Goal: Task Accomplishment & Management: Manage account settings

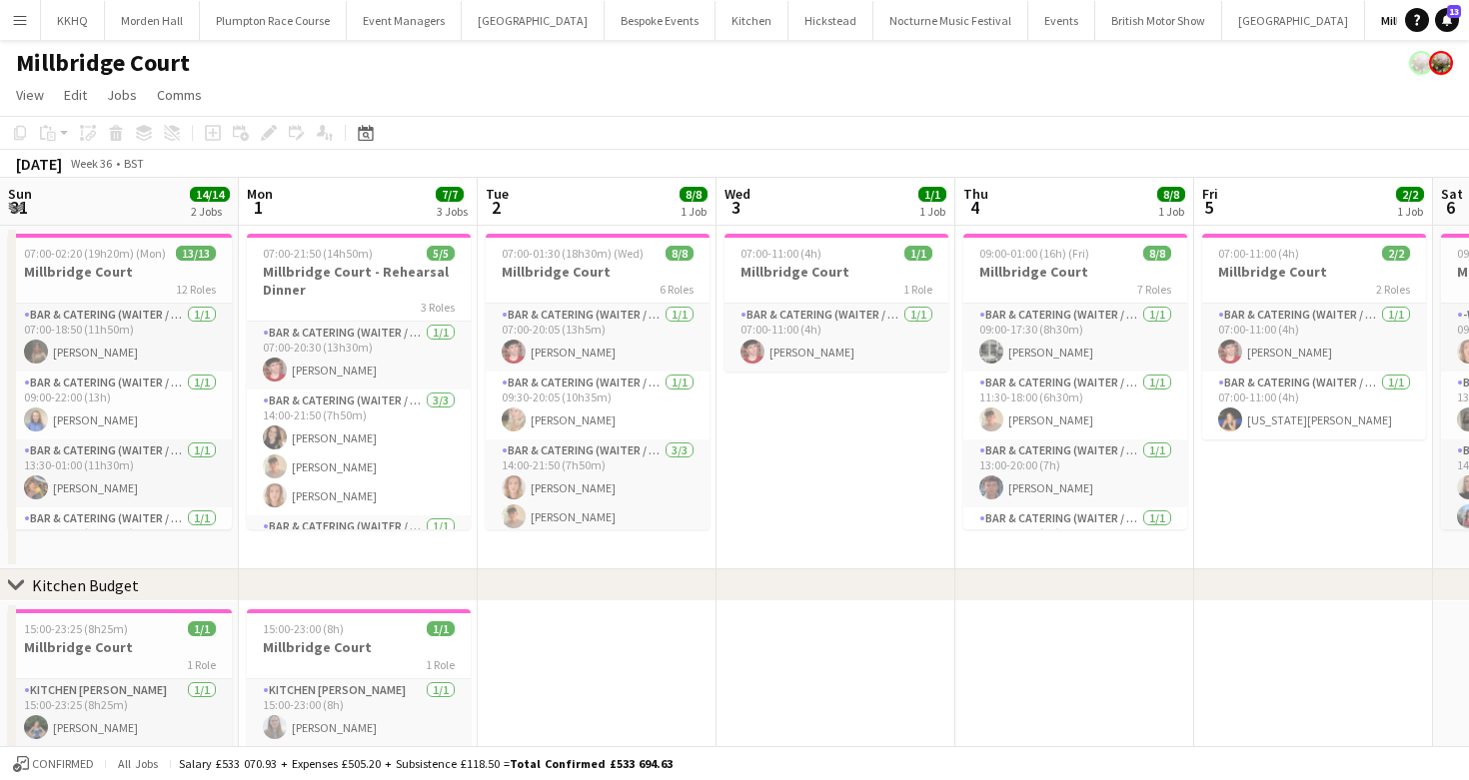
scroll to position [0, 958]
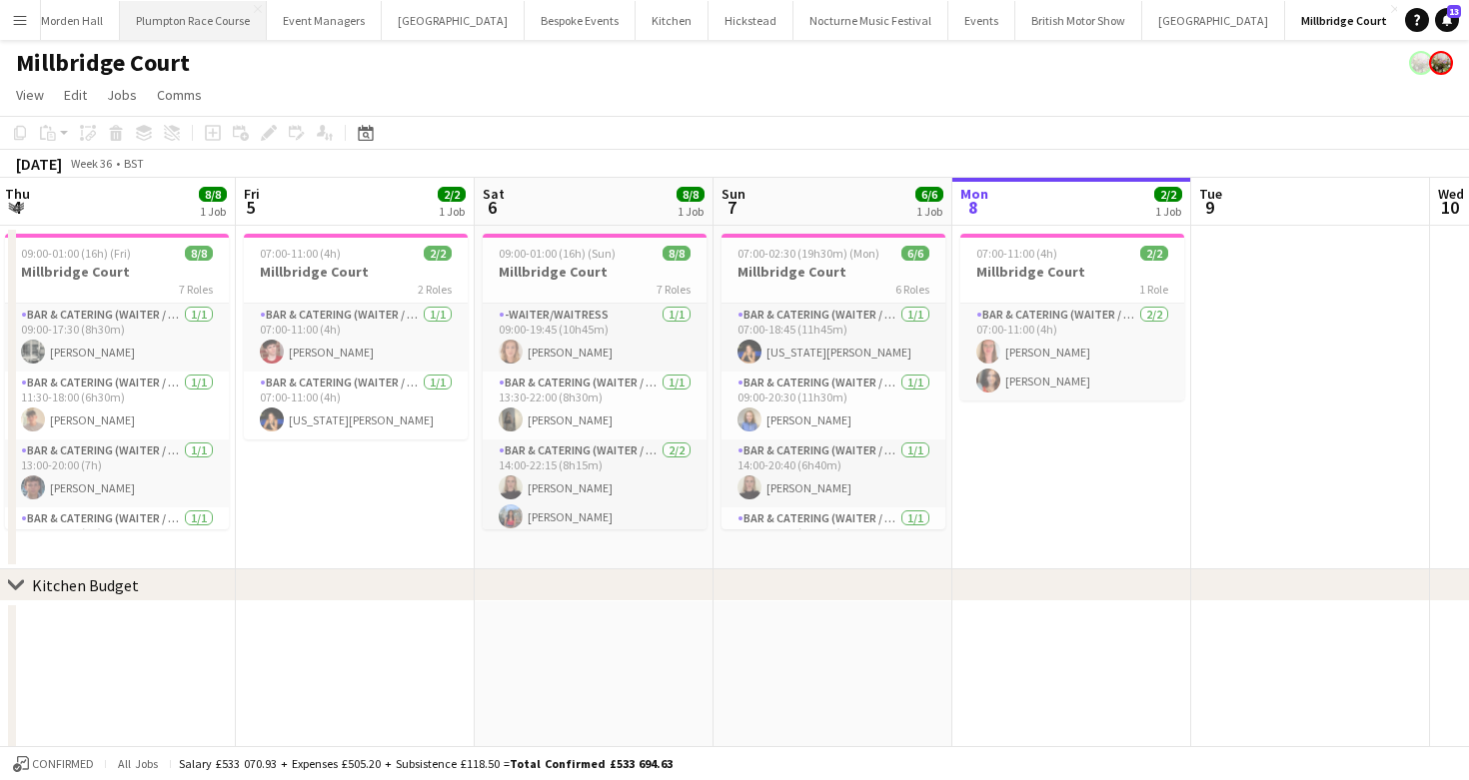
click at [169, 30] on button "Plumpton Race Course Close" at bounding box center [193, 20] width 147 height 39
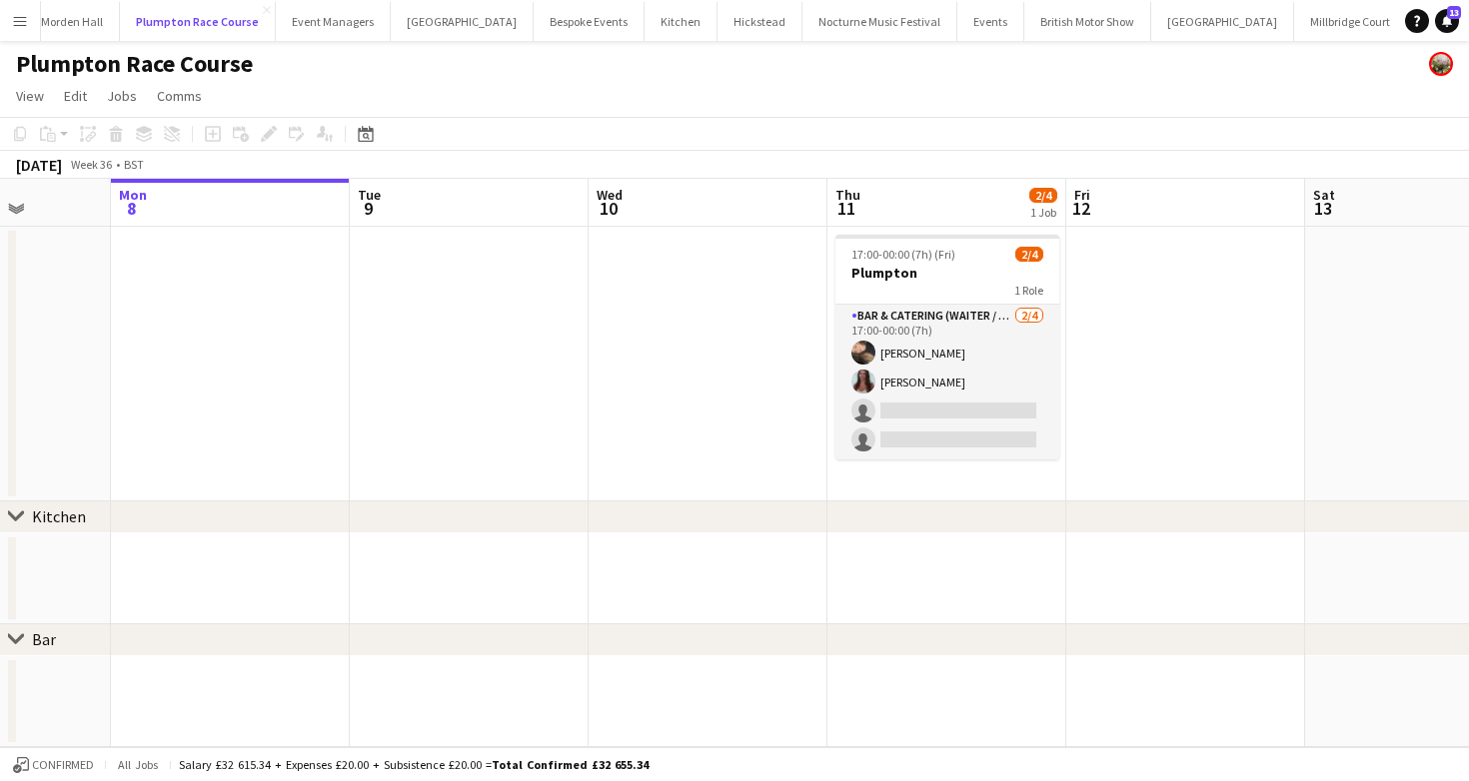
scroll to position [0, 608]
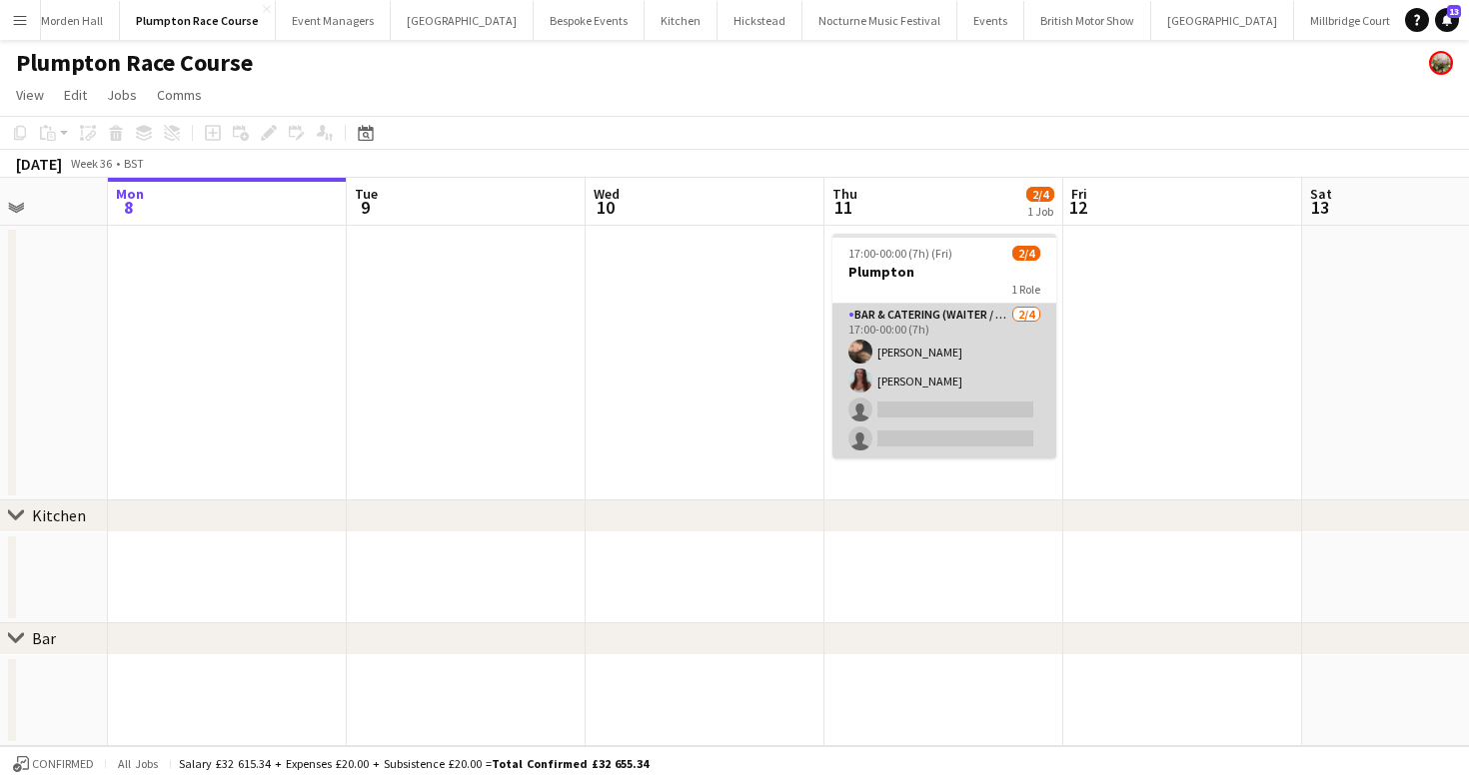
click at [957, 398] on app-card-role "Bar & Catering (Waiter / waitress) 2/4 17:00-00:00 (7h) Lily Minton Beatrice No…" at bounding box center [944, 381] width 224 height 155
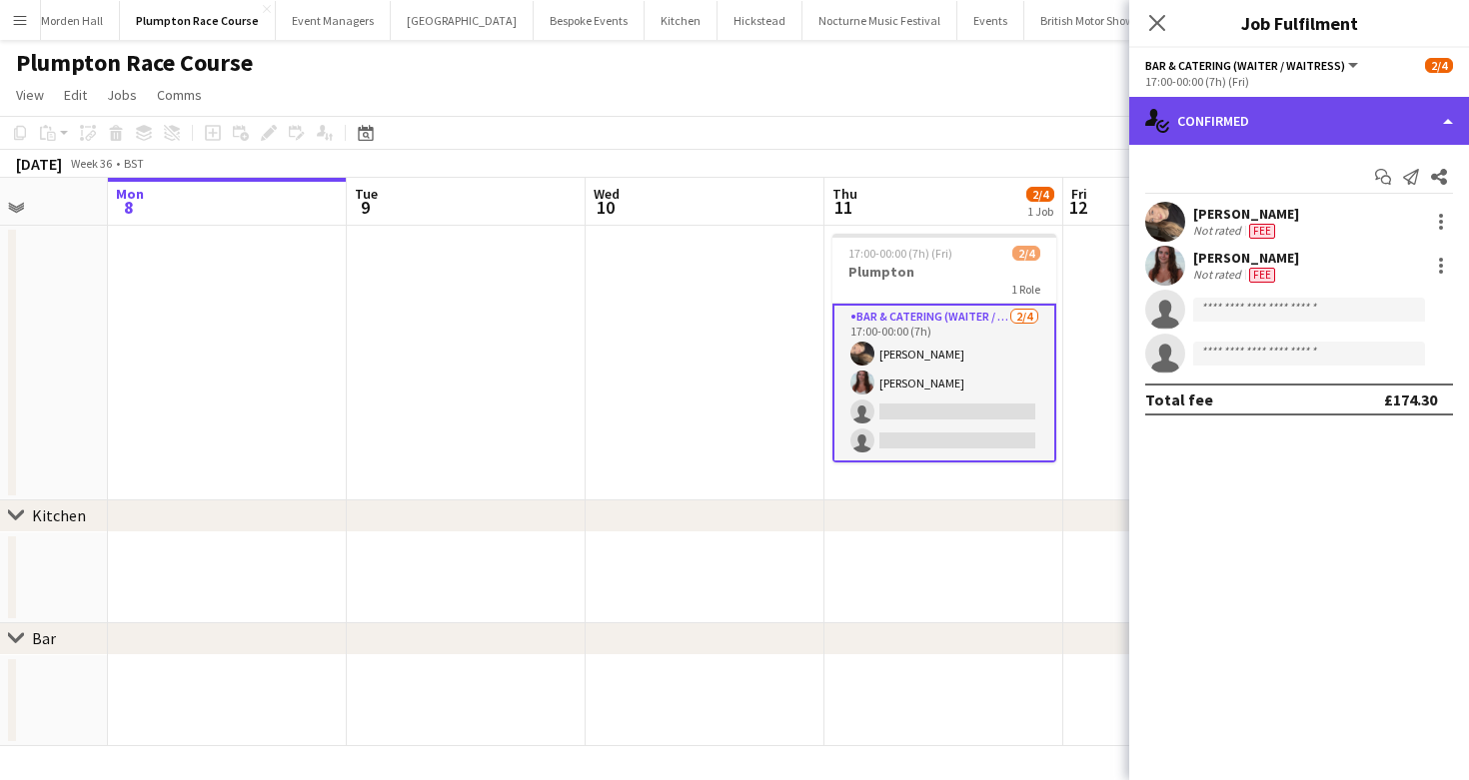
click at [1299, 127] on div "single-neutral-actions-check-2 Confirmed" at bounding box center [1299, 121] width 340 height 48
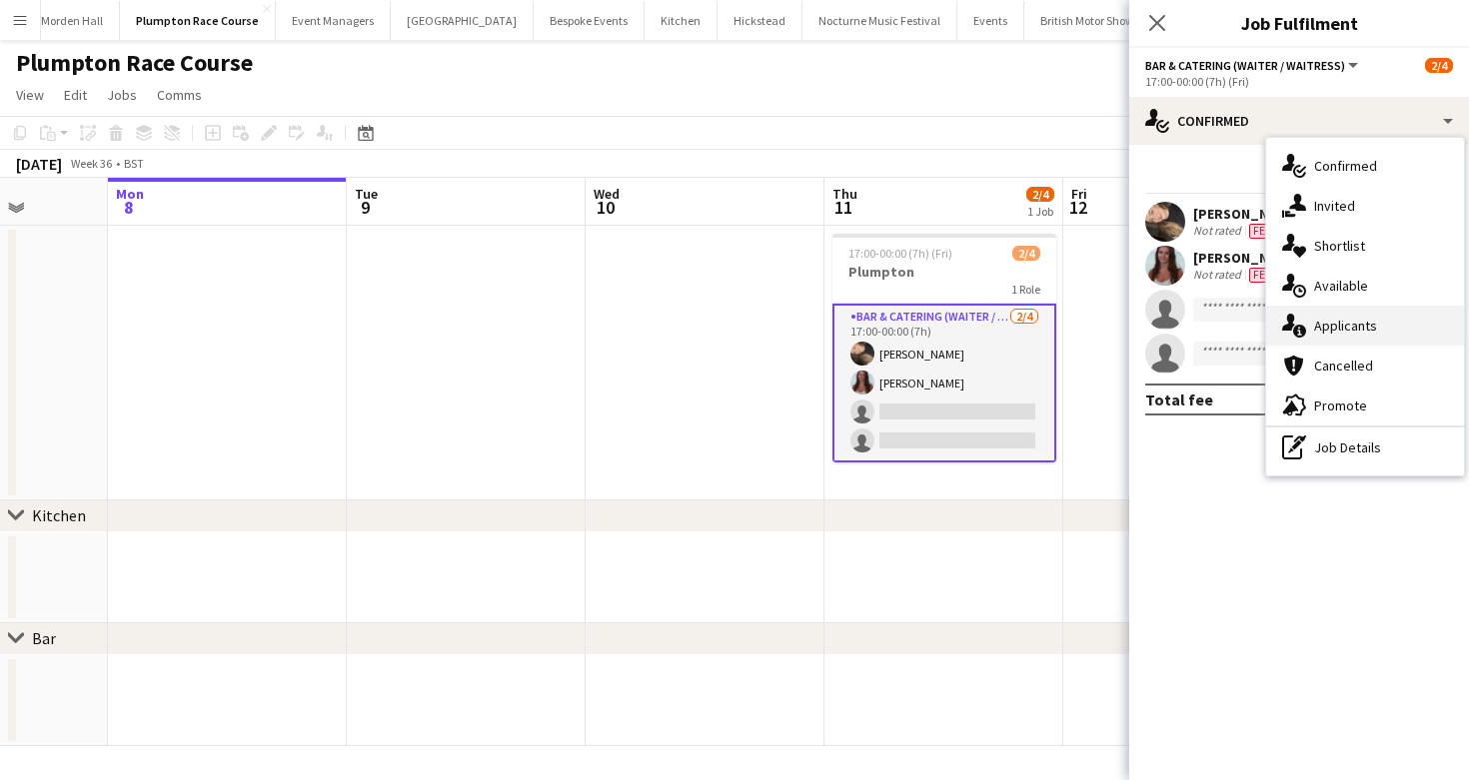
click at [1316, 327] on span "Applicants" at bounding box center [1345, 326] width 63 height 18
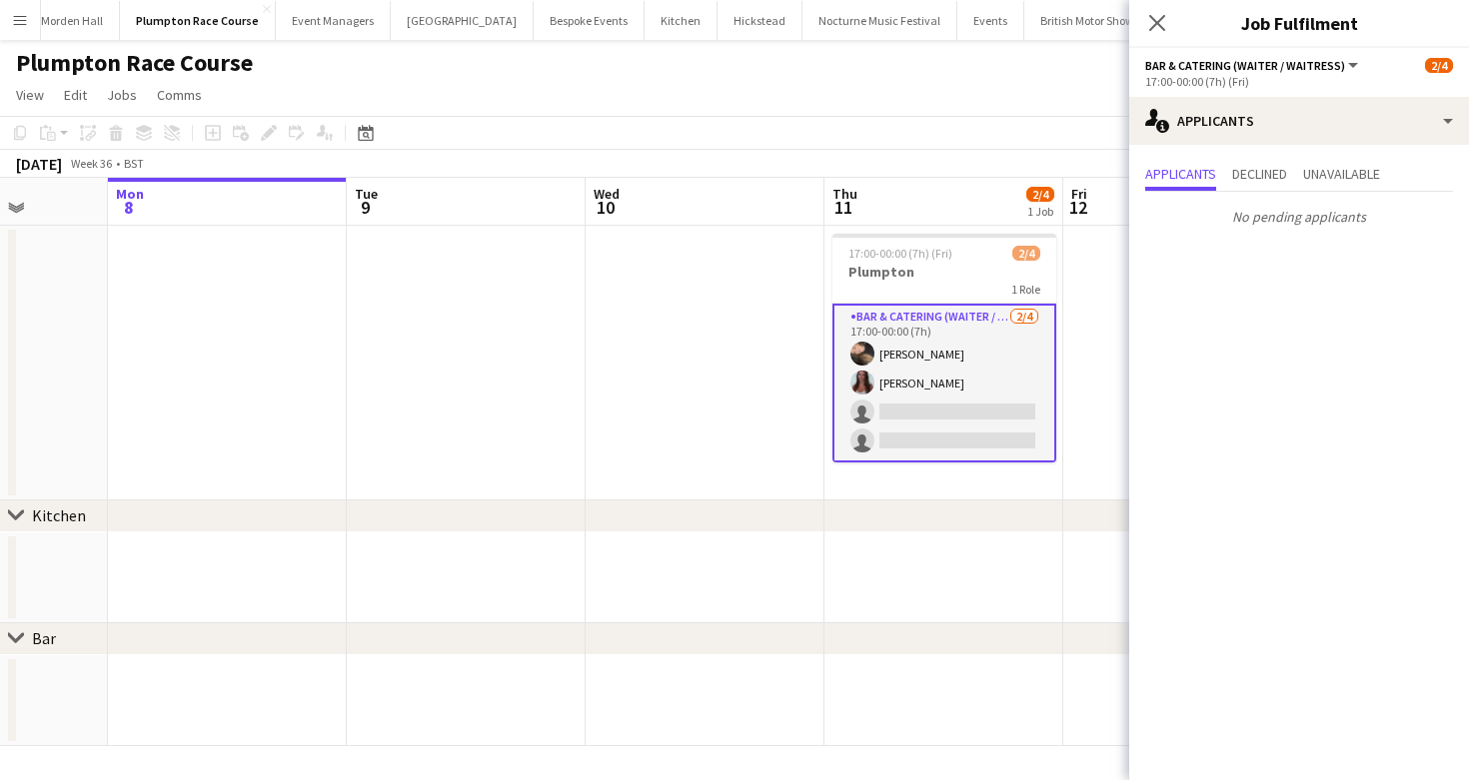
click at [841, 139] on app-toolbar "Copy Paste Paste Command V Paste with crew Command Shift V Paste linked Job Del…" at bounding box center [734, 133] width 1469 height 34
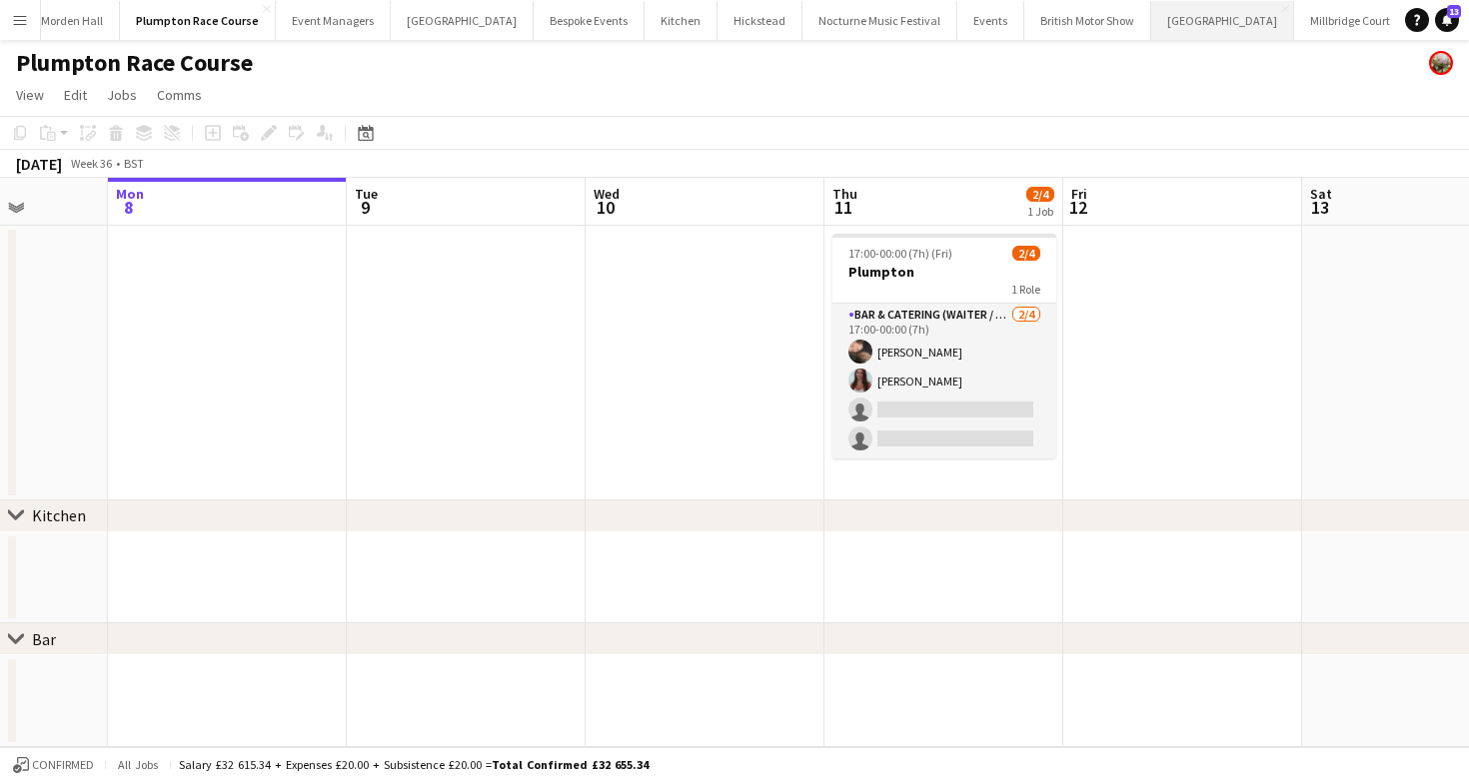
click at [1152, 32] on button "Micklefield Hall Close" at bounding box center [1222, 20] width 143 height 39
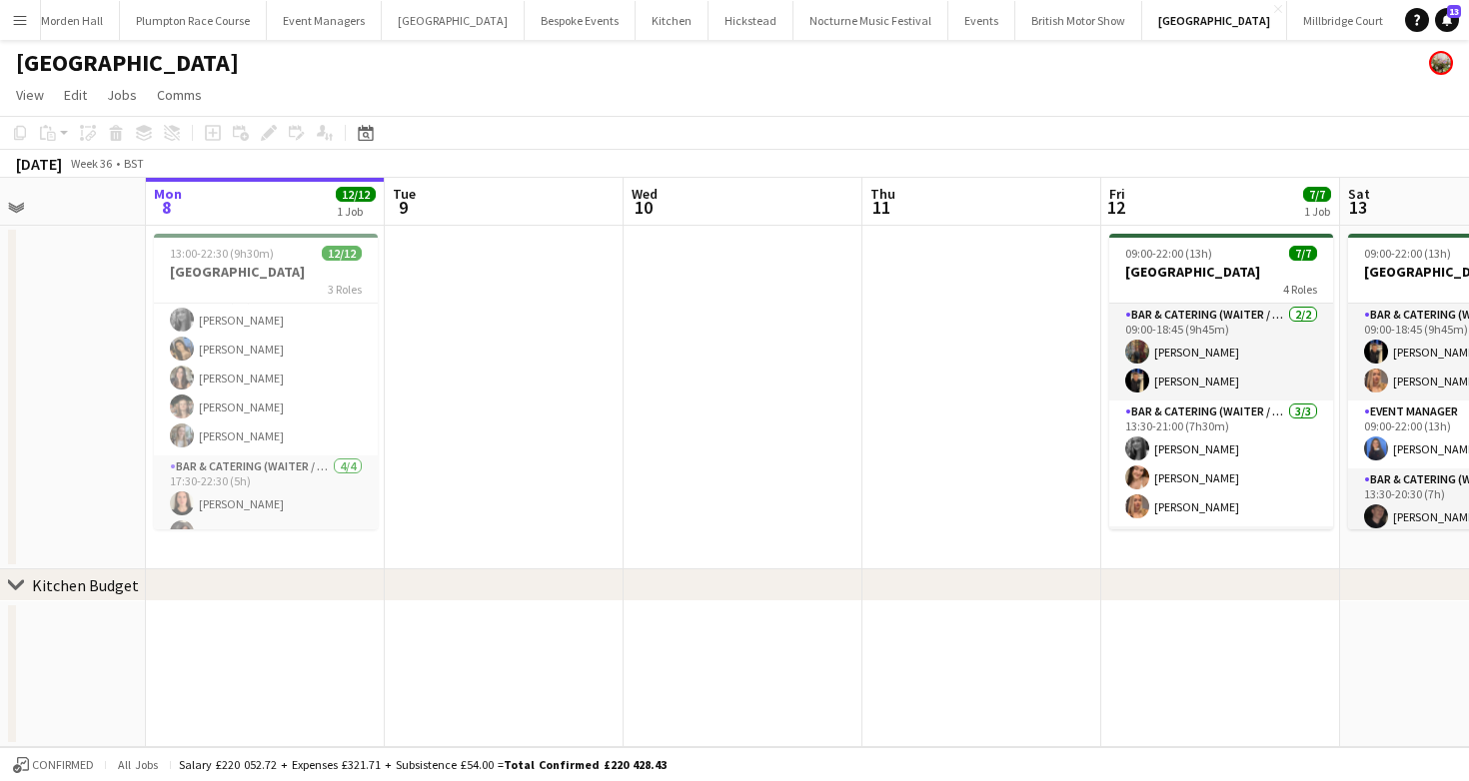
scroll to position [195, 0]
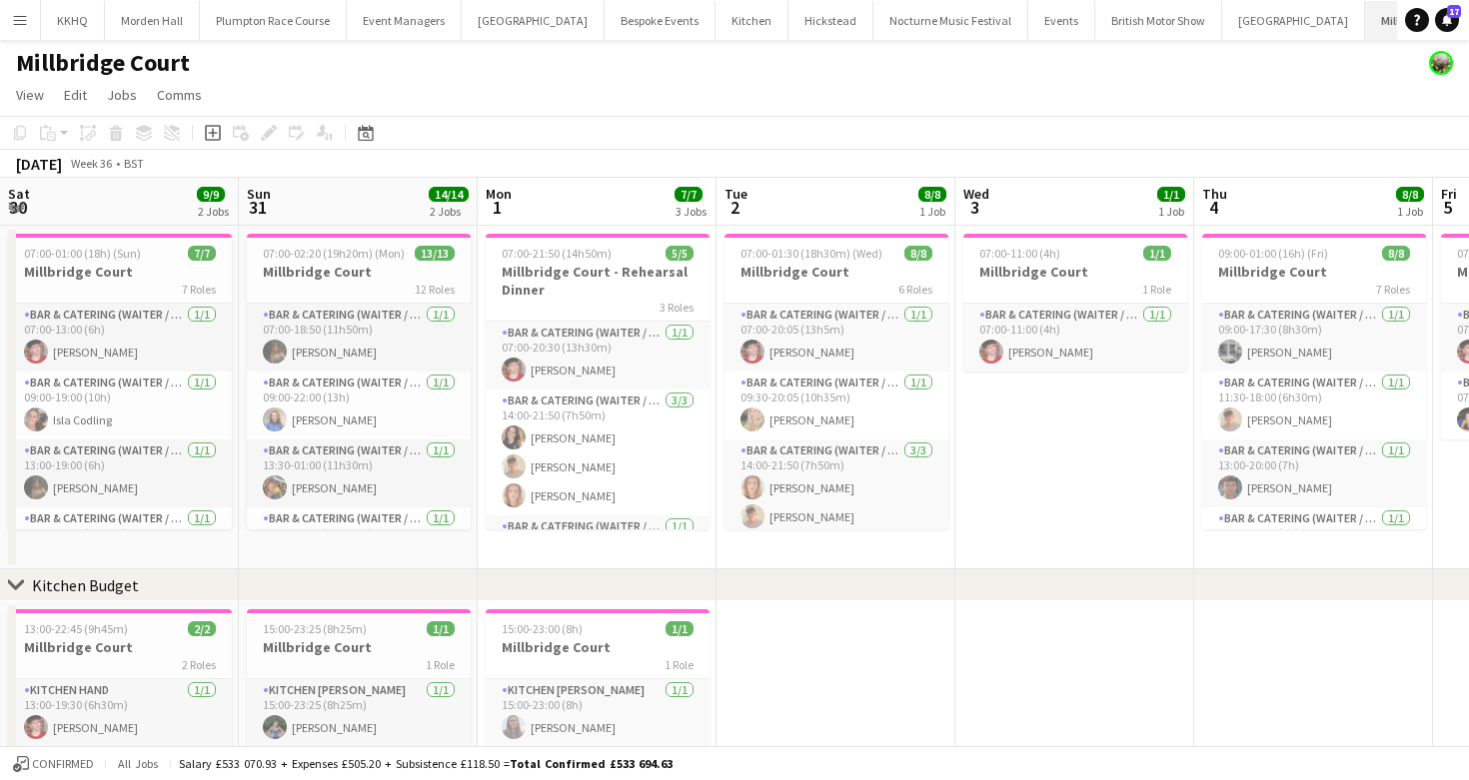
scroll to position [0, 687]
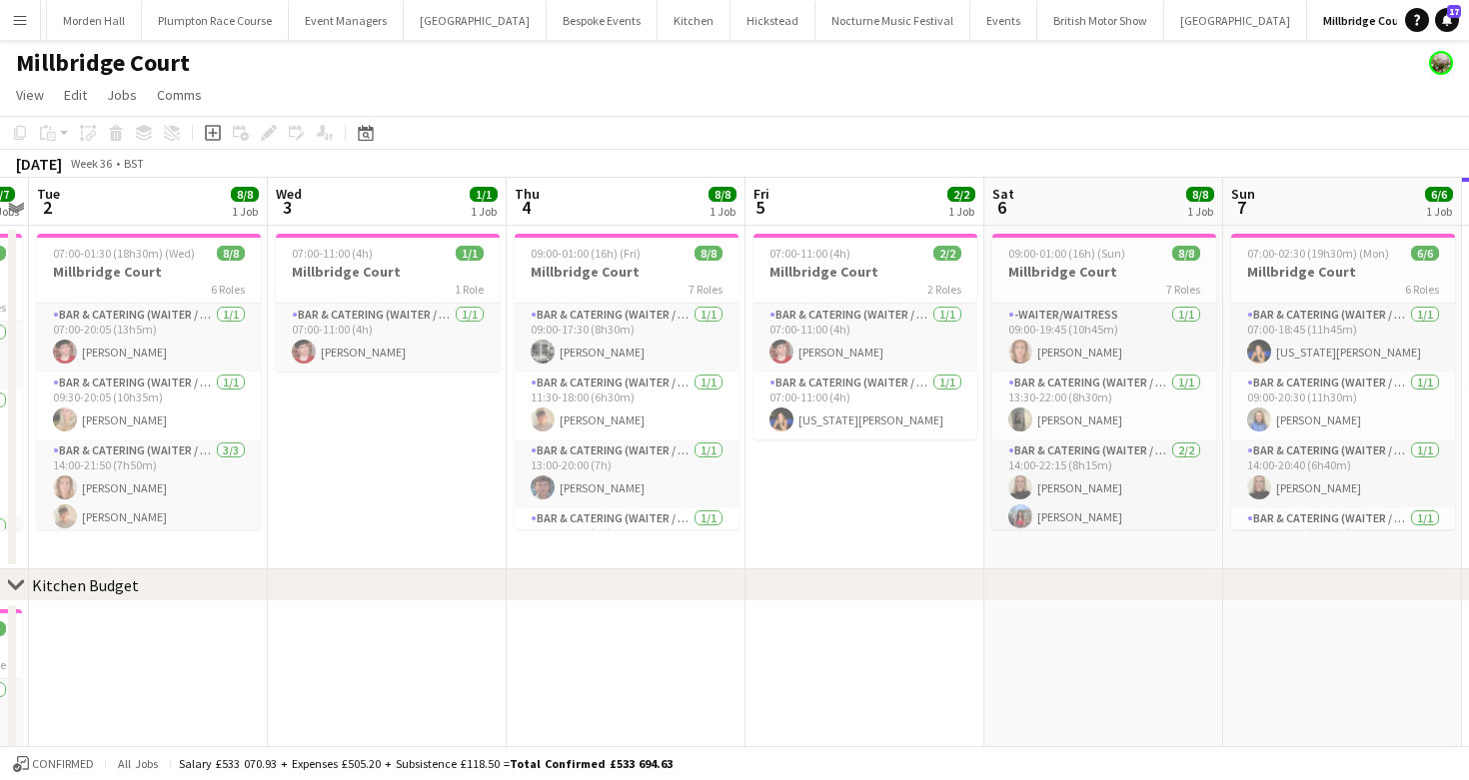
click at [1426, 31] on button "LIMEKILN Close" at bounding box center [1466, 20] width 81 height 39
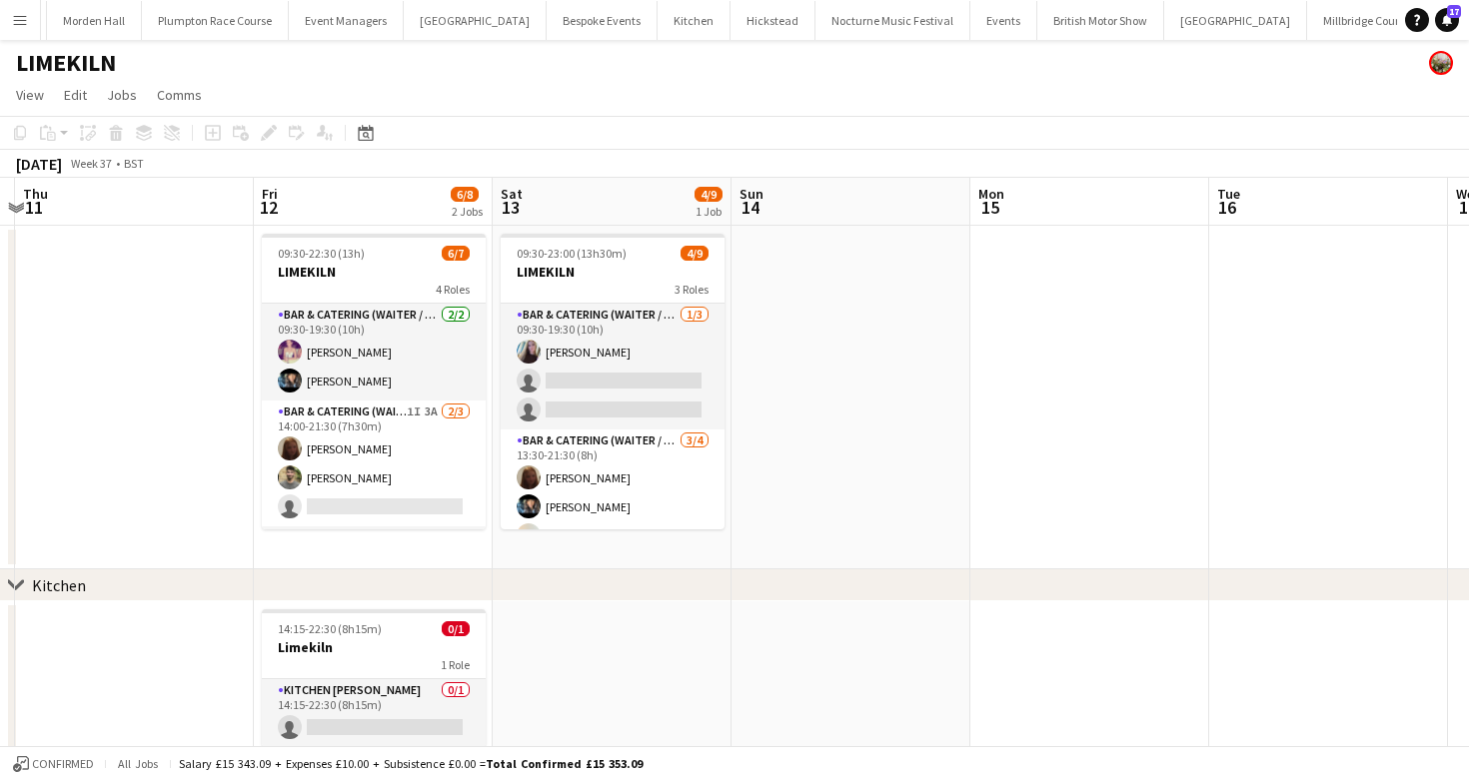
scroll to position [42, 0]
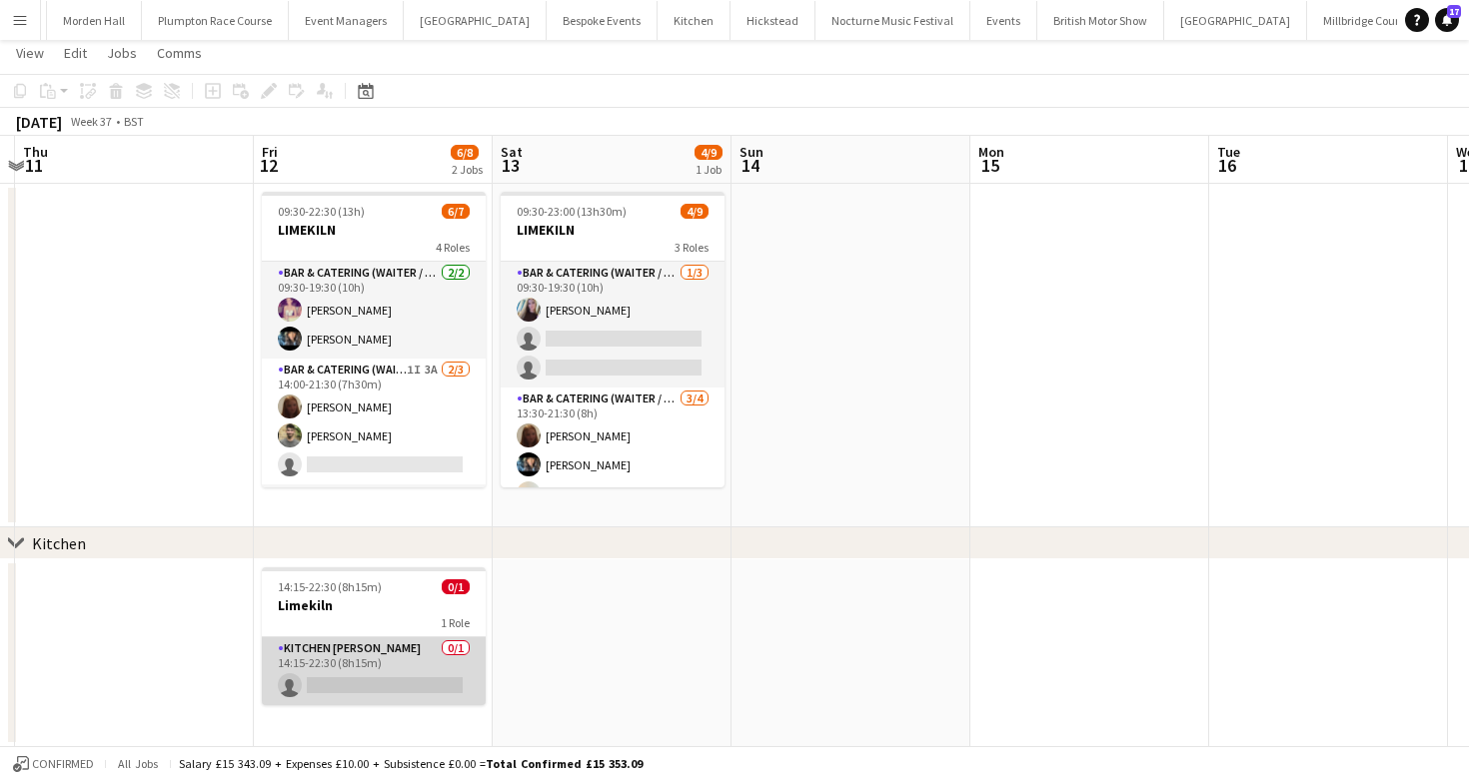
click at [308, 687] on app-card-role "Kitchen [PERSON_NAME] 0/1 14:15-22:30 (8h15m) single-neutral-actions" at bounding box center [374, 671] width 224 height 68
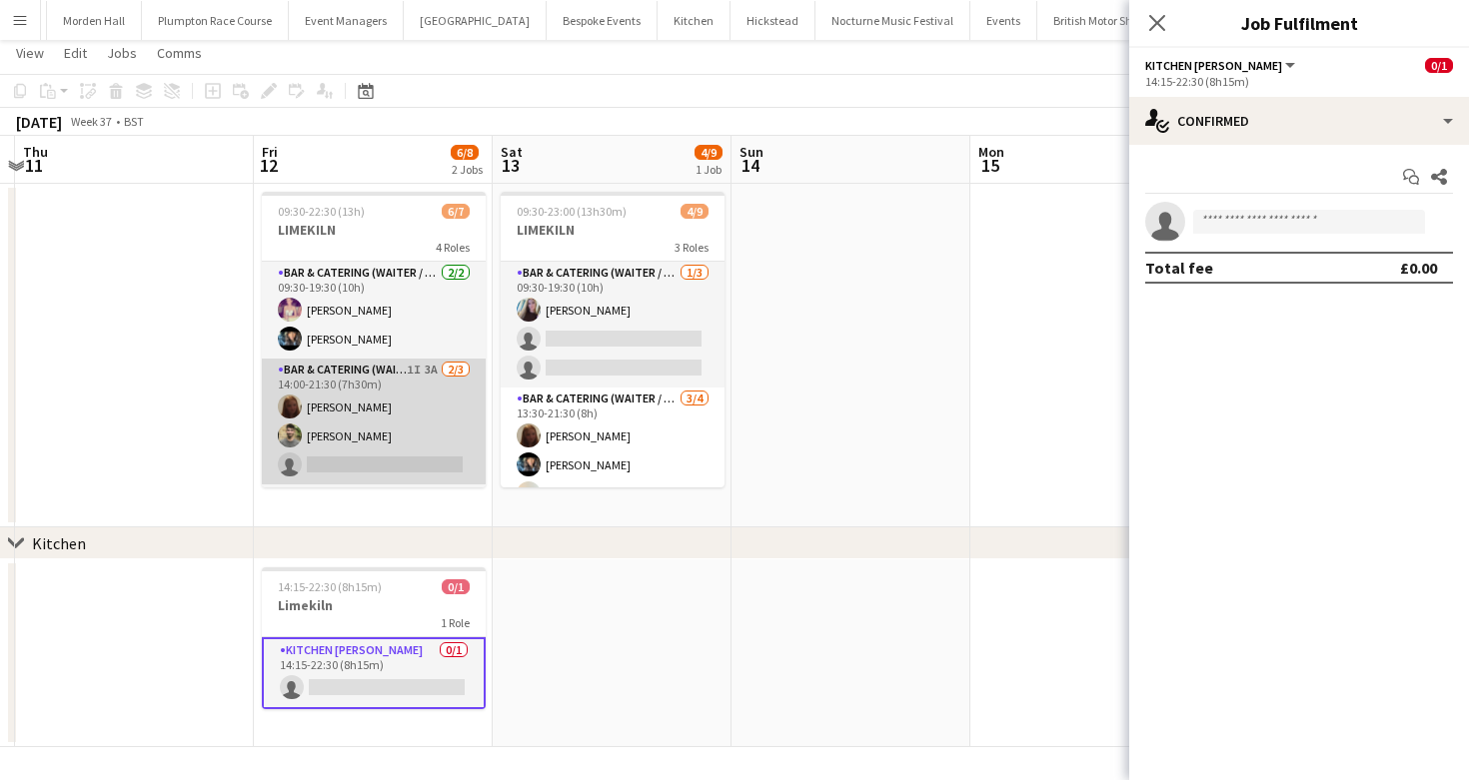
click at [368, 424] on app-card-role "Bar & Catering (Waiter / waitress) 1I 3A [DATE] 14:00-21:30 (7h30m) Maddie Lead…" at bounding box center [374, 422] width 224 height 126
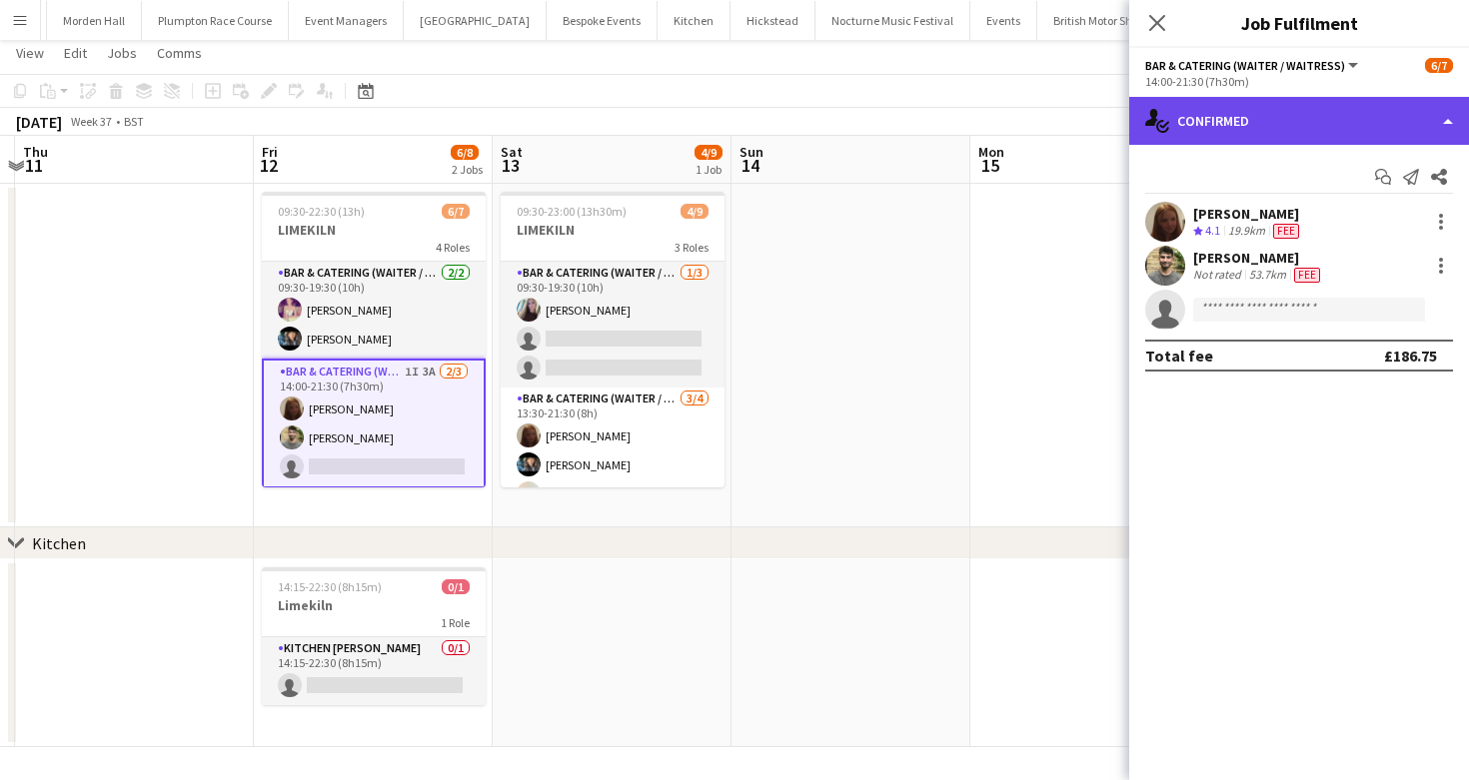
click at [1277, 139] on div "single-neutral-actions-check-2 Confirmed" at bounding box center [1299, 121] width 340 height 48
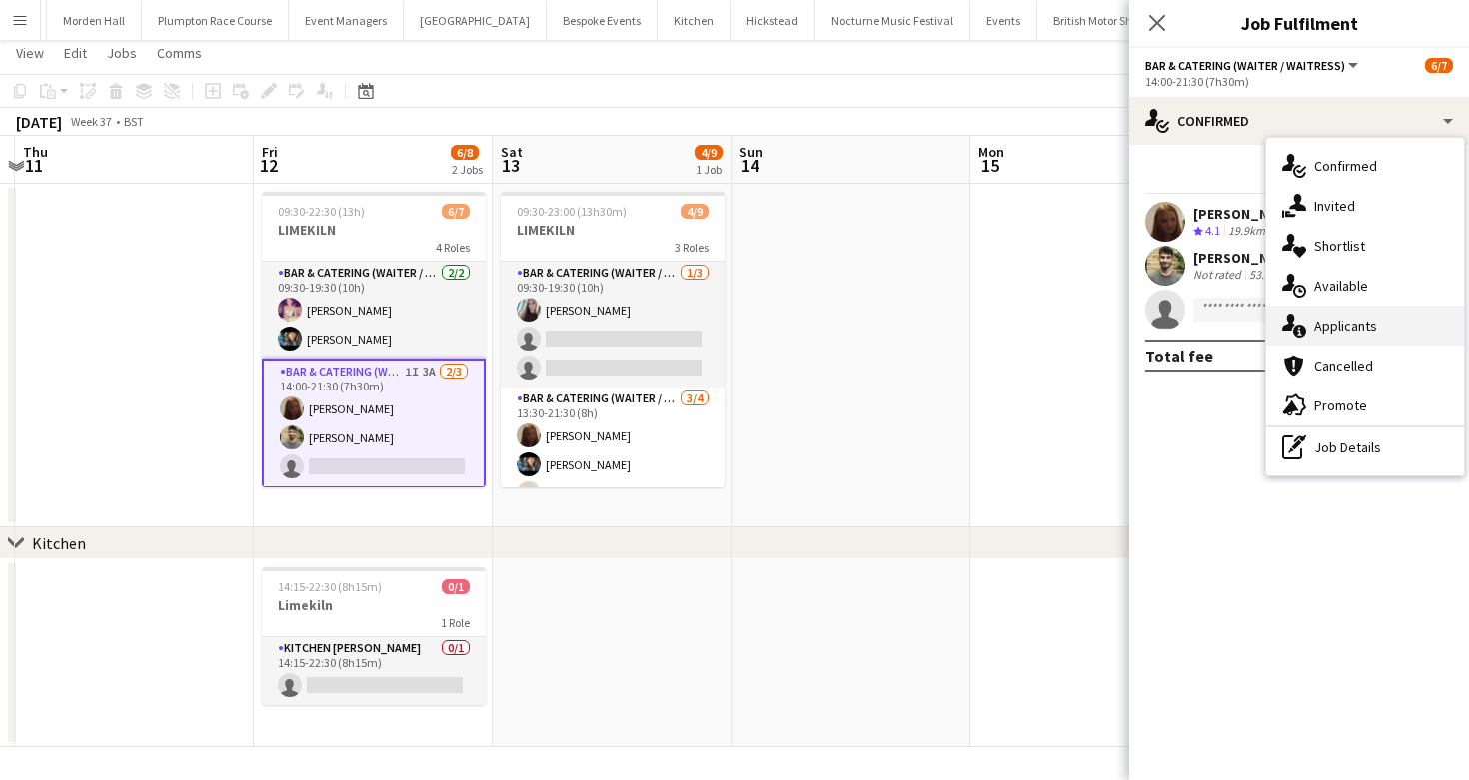
click at [1339, 330] on span "Applicants" at bounding box center [1345, 326] width 63 height 18
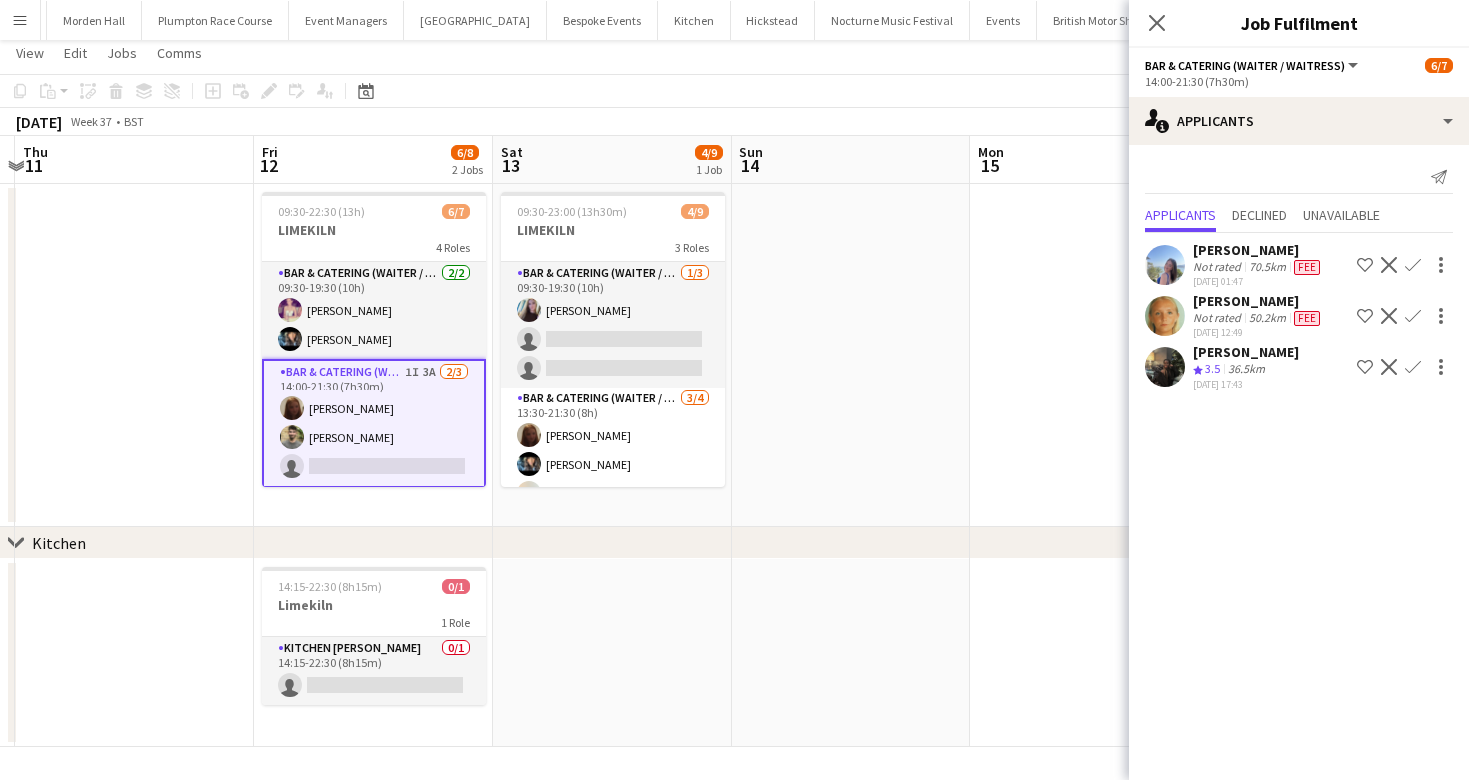
scroll to position [137, 0]
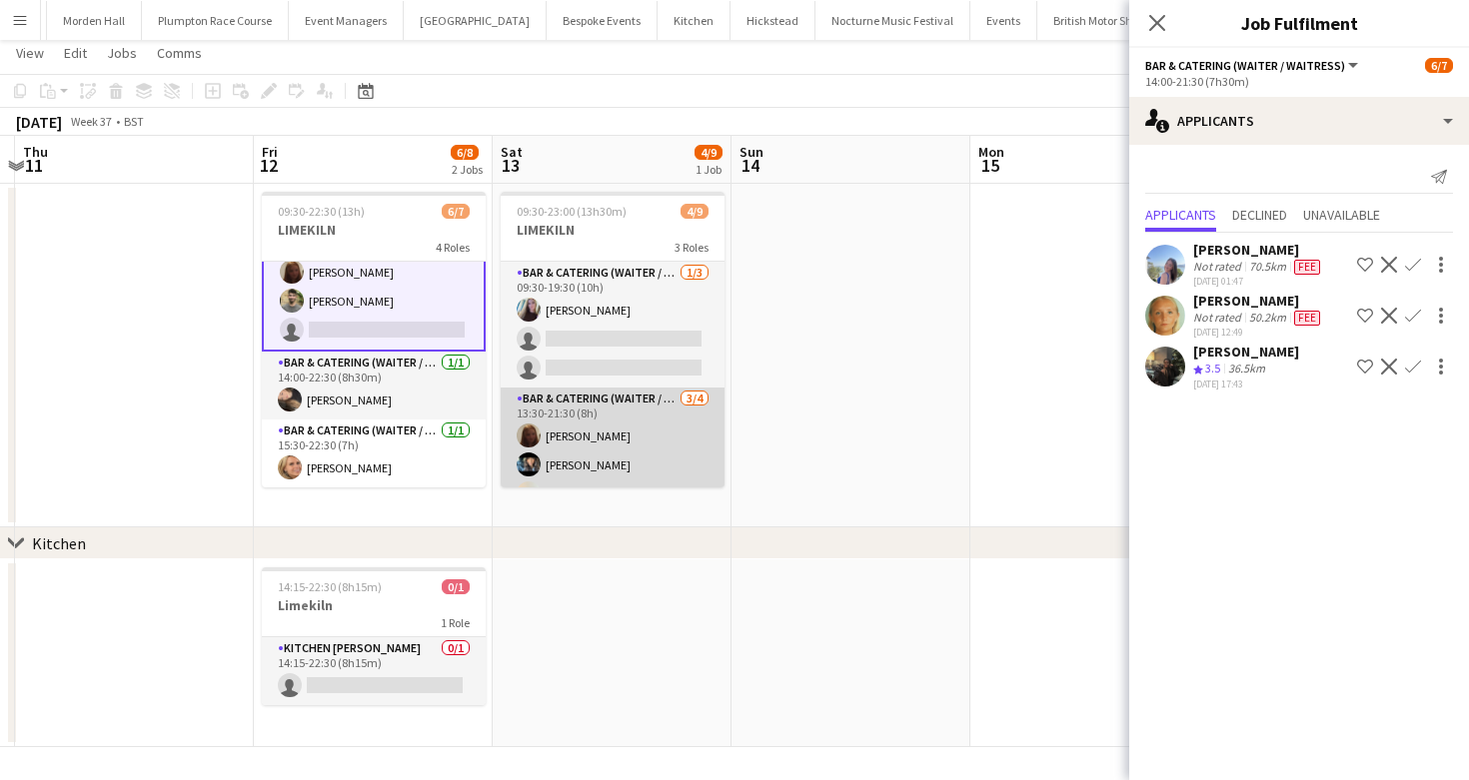
click at [581, 457] on app-card-role "Bar & Catering (Waiter / waitress) [DATE] 13:30-21:30 (8h) Maddie Leader [PERSO…" at bounding box center [613, 465] width 224 height 155
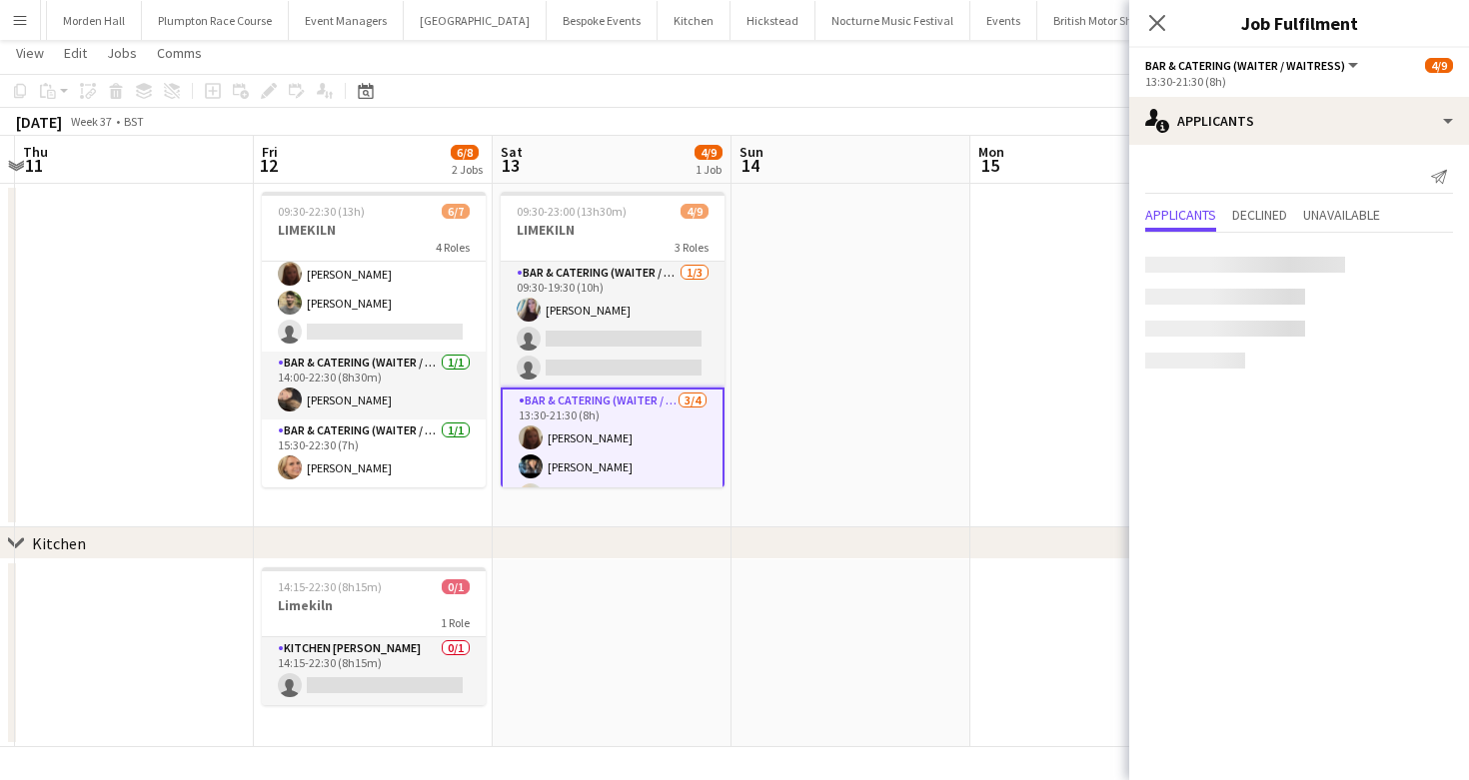
scroll to position [133, 0]
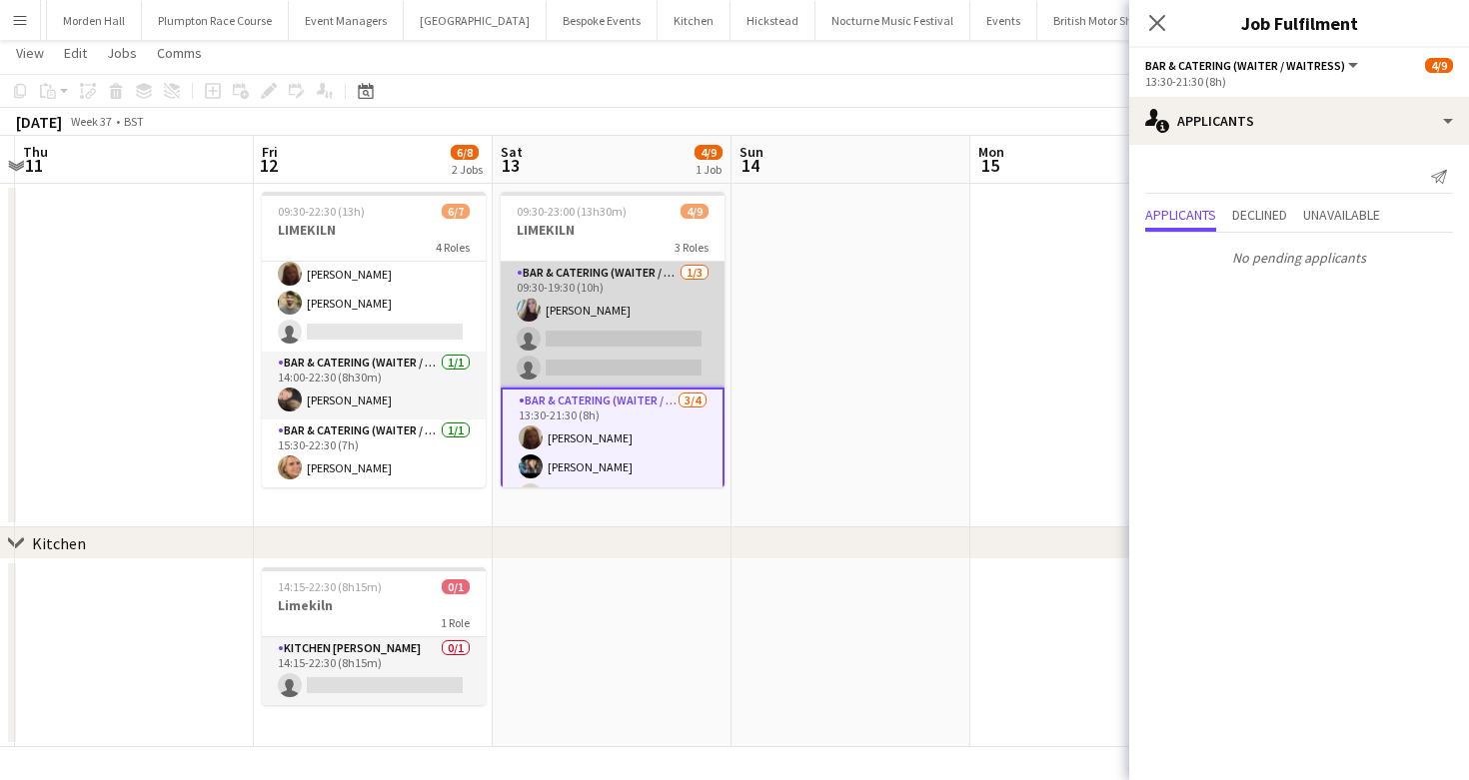
click at [591, 346] on app-card-role "Bar & Catering (Waiter / waitress) [DATE] 09:30-19:30 (10h) [PERSON_NAME] singl…" at bounding box center [613, 325] width 224 height 126
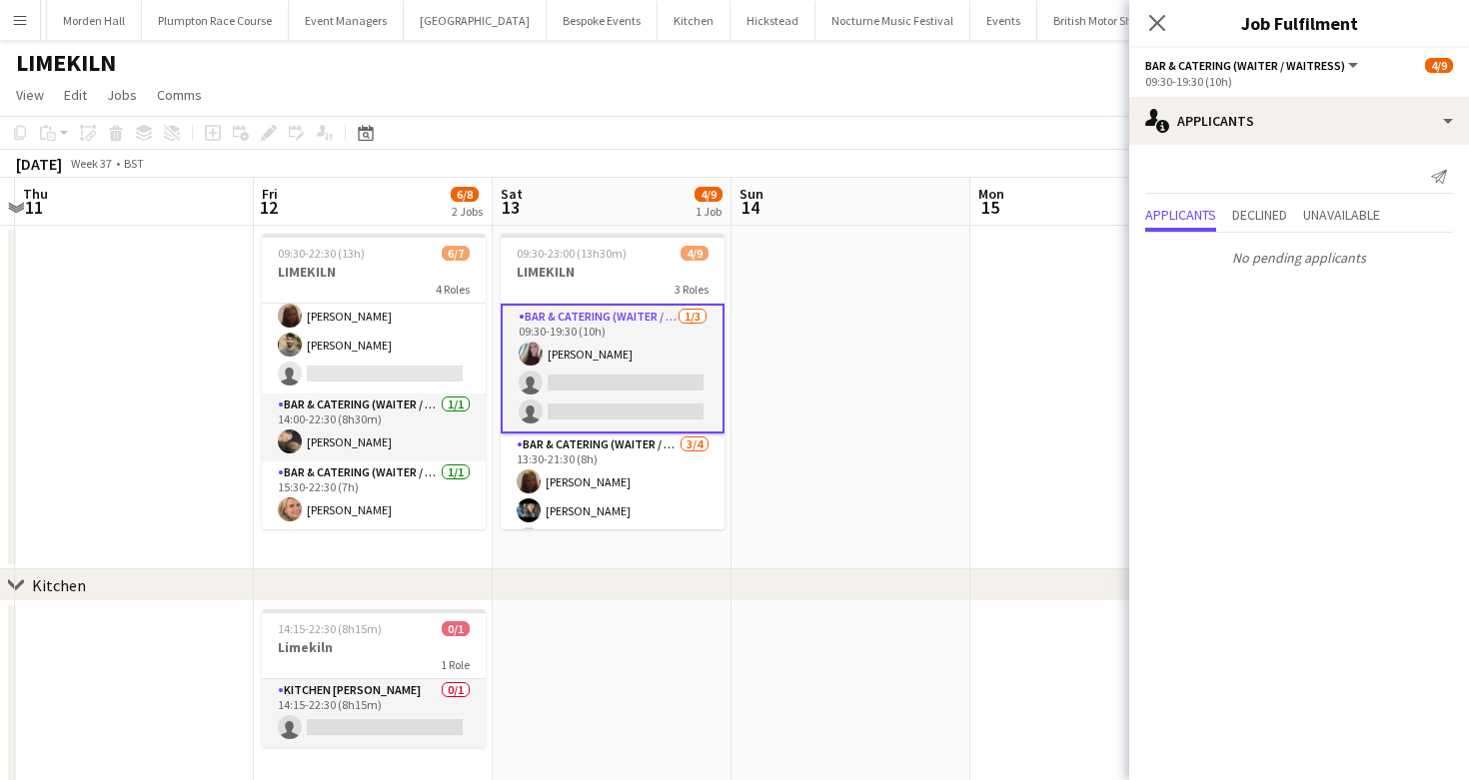
scroll to position [42, 0]
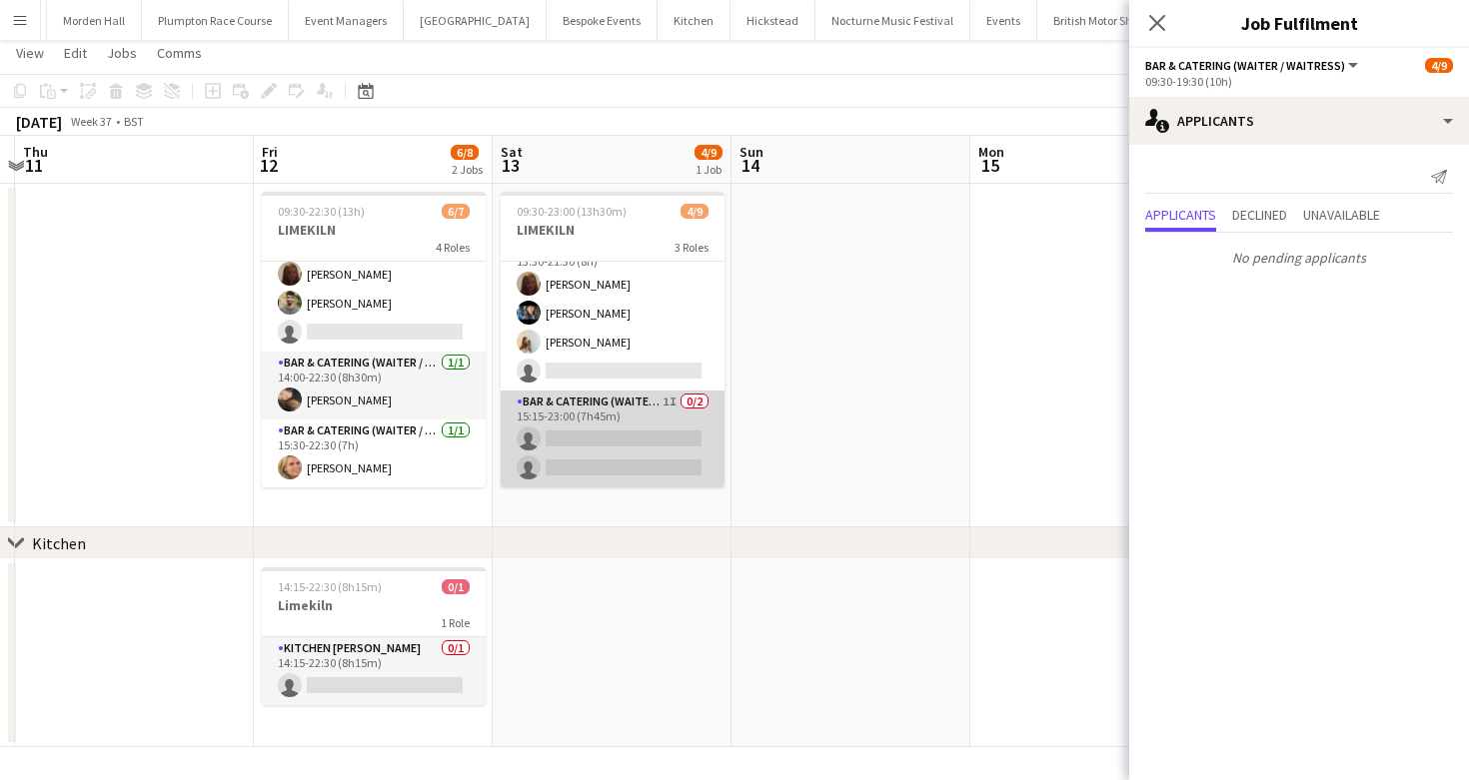
click at [614, 455] on app-card-role "Bar & Catering (Waiter / waitress) 1I 0/2 15:15-23:00 (7h45m) single-neutral-ac…" at bounding box center [613, 439] width 224 height 97
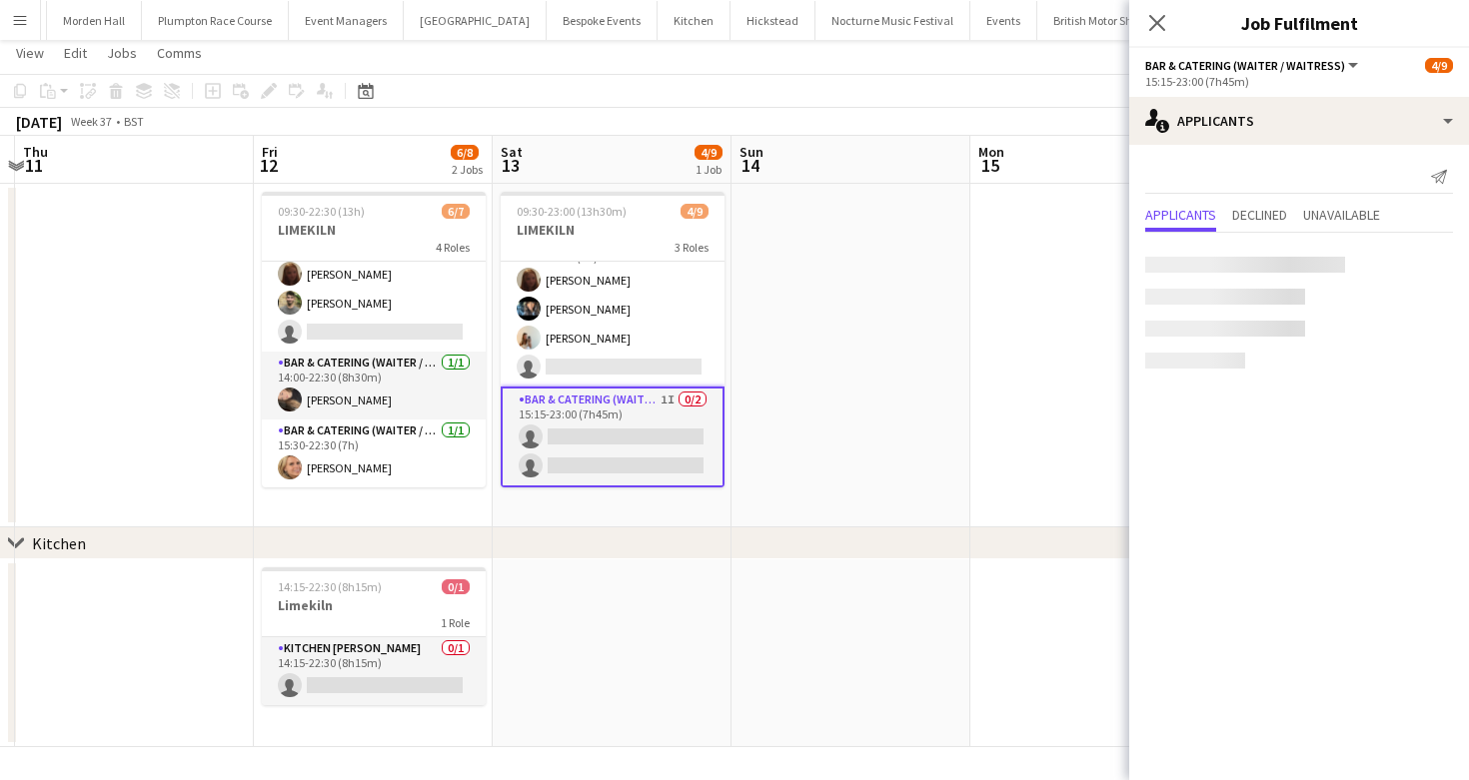
scroll to position [152, 0]
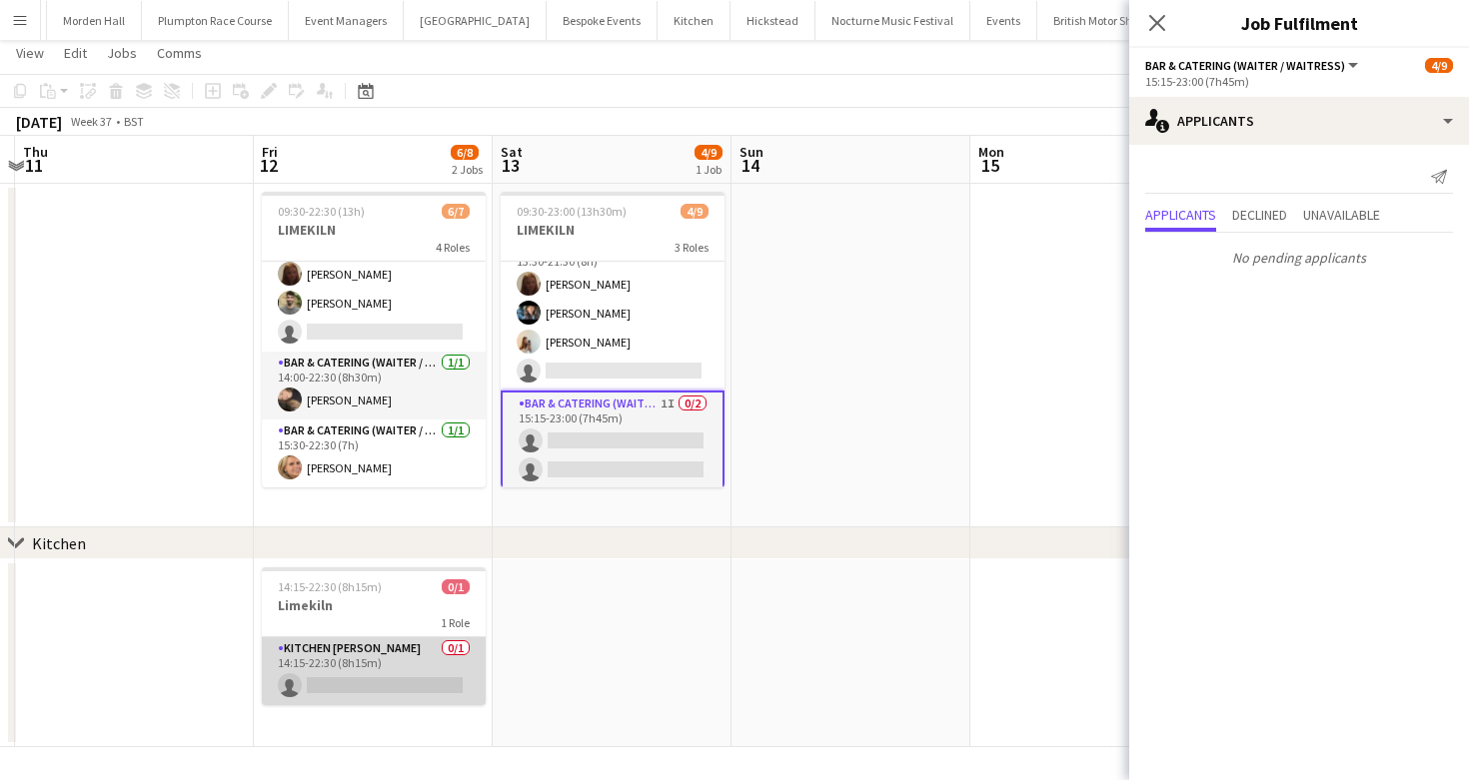
click at [337, 681] on app-card-role "Kitchen [PERSON_NAME] 0/1 14:15-22:30 (8h15m) single-neutral-actions" at bounding box center [374, 671] width 224 height 68
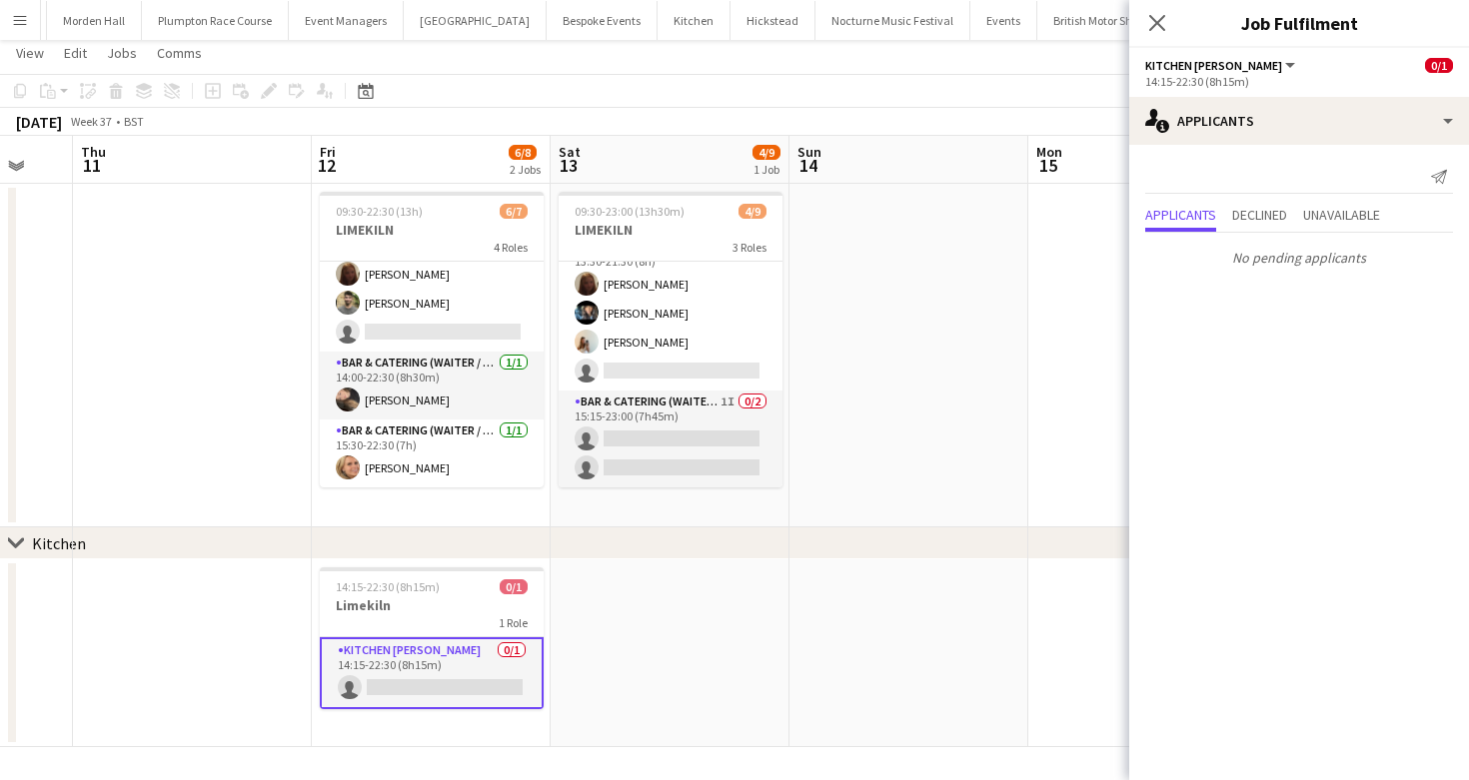
scroll to position [0, 850]
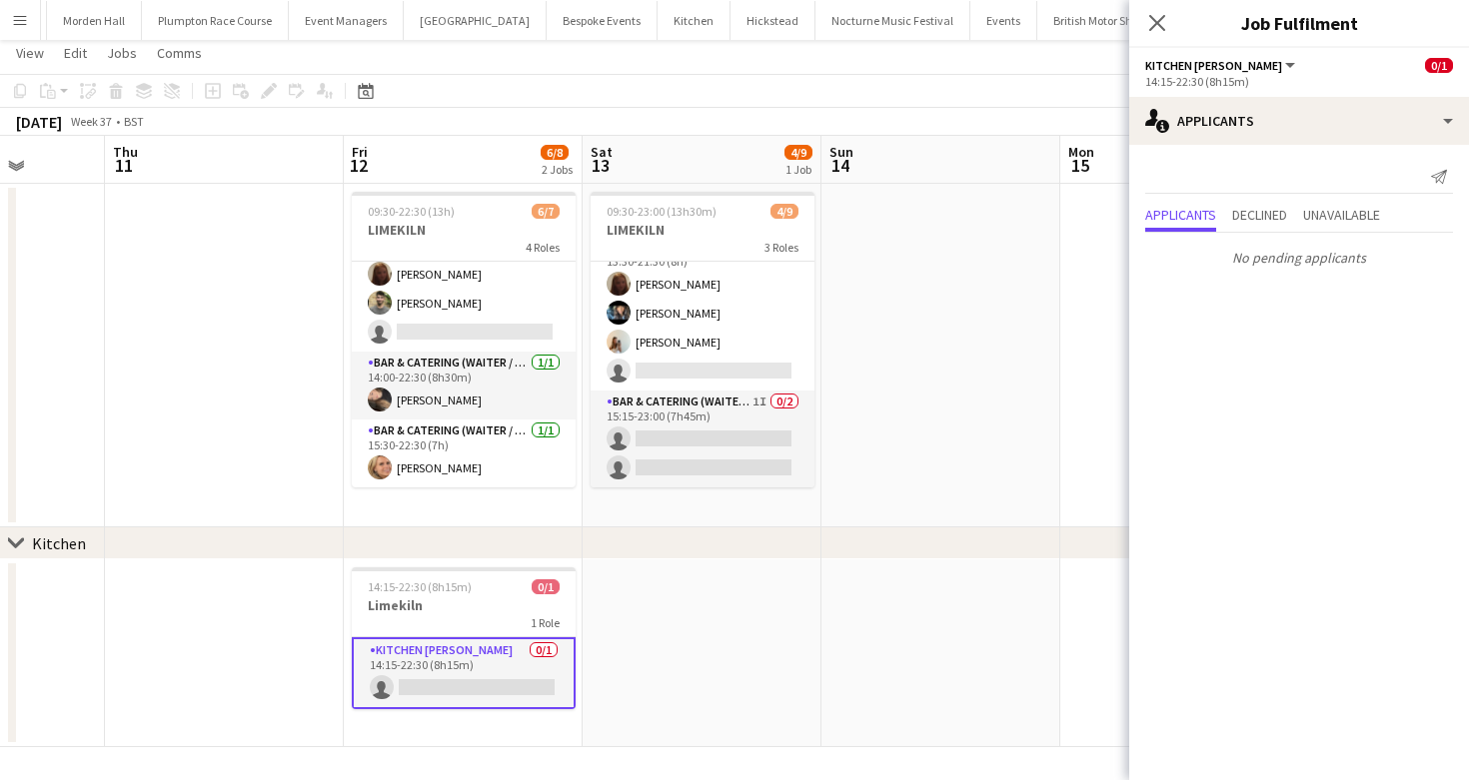
click at [701, 64] on app-page-menu "View Day view expanded Day view collapsed Month view Date picker Jump to [DATE]…" at bounding box center [734, 55] width 1469 height 38
